Goal: Task Accomplishment & Management: Use online tool/utility

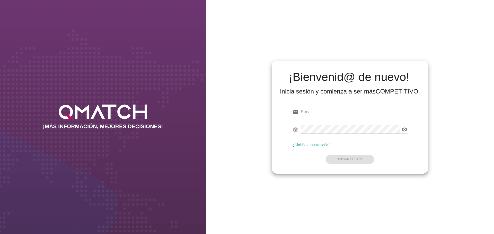
click at [328, 112] on input "email" at bounding box center [354, 112] width 107 height 8
type input "[EMAIL_ADDRESS][DOMAIN_NAME]"
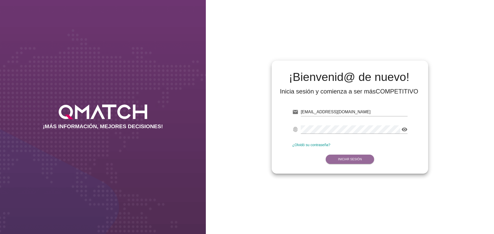
click at [351, 158] on strong "Iniciar Sesión" at bounding box center [350, 160] width 24 height 4
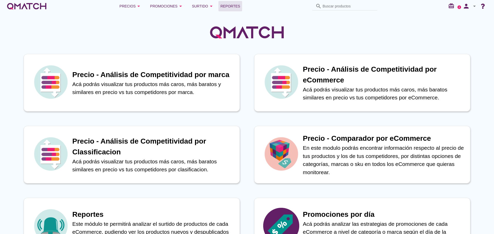
click at [240, 6] on span "Reportes" at bounding box center [230, 6] width 20 height 6
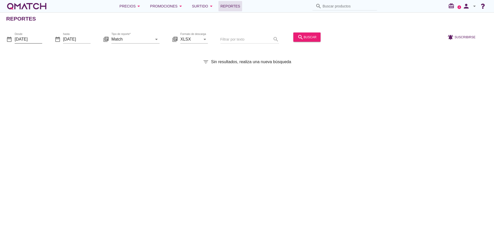
click at [24, 41] on input "[DATE]" at bounding box center [29, 39] width 28 height 8
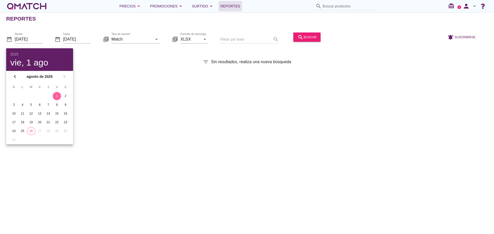
click at [92, 81] on div "Reportes date_range Desde [DATE] date_range hasta [DATE] library_books Tipo de …" at bounding box center [247, 123] width 494 height 222
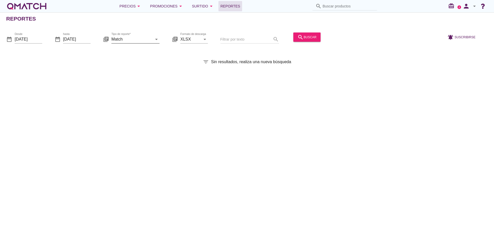
click at [132, 38] on input "Match" at bounding box center [131, 39] width 41 height 8
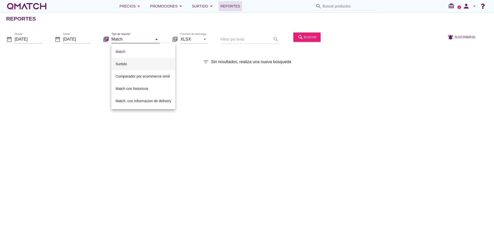
click at [133, 63] on div "Surtido" at bounding box center [144, 64] width 56 height 6
type input "Surtido"
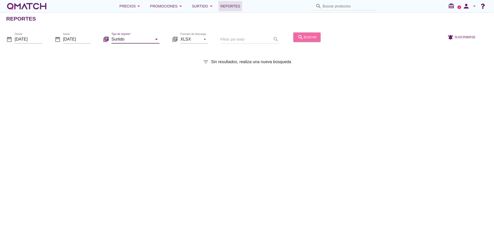
click at [309, 41] on button "search buscar" at bounding box center [306, 36] width 27 height 9
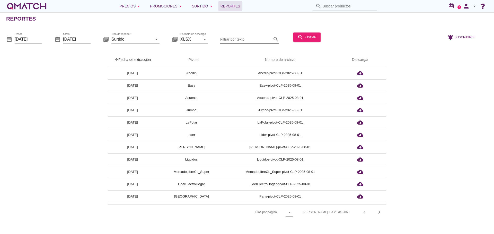
click at [233, 40] on input "Filtrar por texto" at bounding box center [245, 39] width 51 height 8
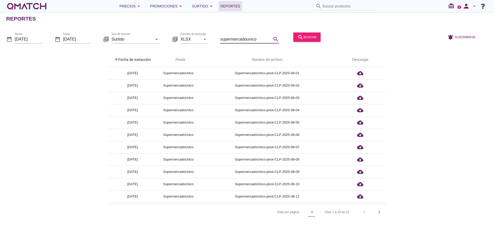
type input "supermercadounico"
click at [314, 213] on icon "arrow_drop_down" at bounding box center [312, 212] width 6 height 6
click at [312, 222] on div "All" at bounding box center [313, 225] width 11 height 6
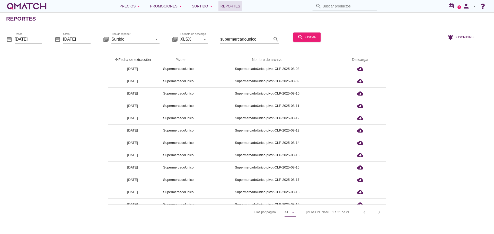
scroll to position [122, 0]
